Goal: Find specific page/section: Find specific page/section

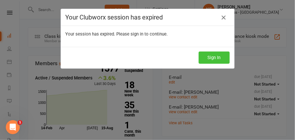
click at [207, 55] on button "Sign In" at bounding box center [214, 57] width 31 height 12
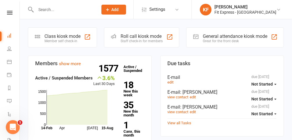
click at [7, 14] on icon at bounding box center [10, 13] width 6 height 4
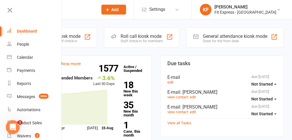
scroll to position [26, 0]
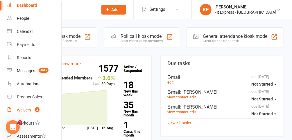
click at [30, 109] on div "Waivers" at bounding box center [24, 109] width 14 height 5
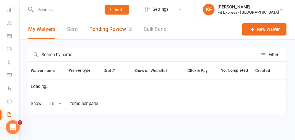
click at [116, 30] on link "Pending Review 2" at bounding box center [110, 29] width 43 height 20
